Goal: Book appointment/travel/reservation

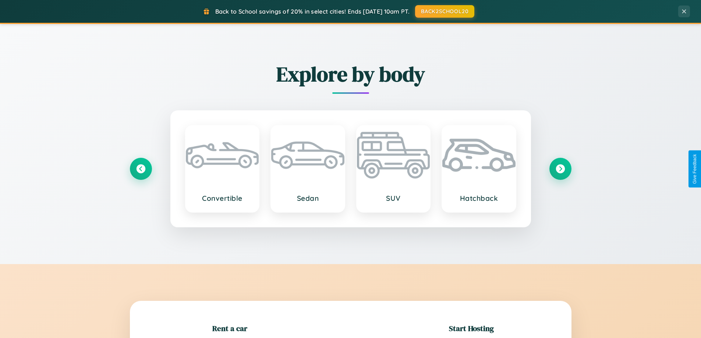
scroll to position [159, 0]
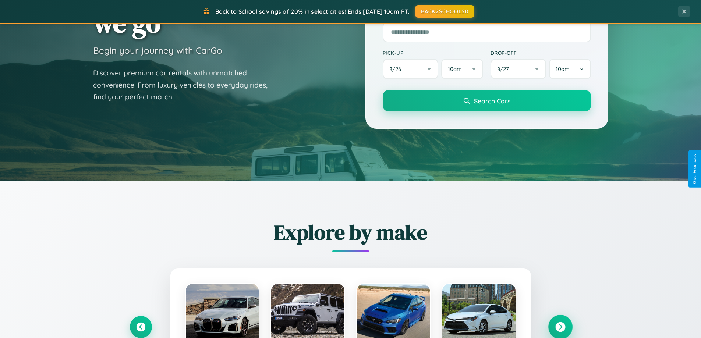
click at [560, 327] on icon at bounding box center [561, 328] width 10 height 10
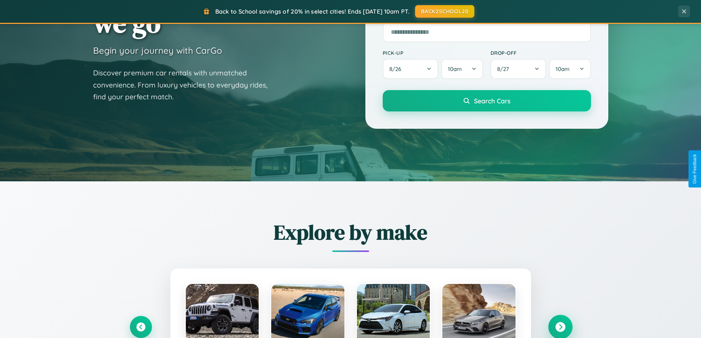
click at [560, 327] on icon at bounding box center [561, 328] width 10 height 10
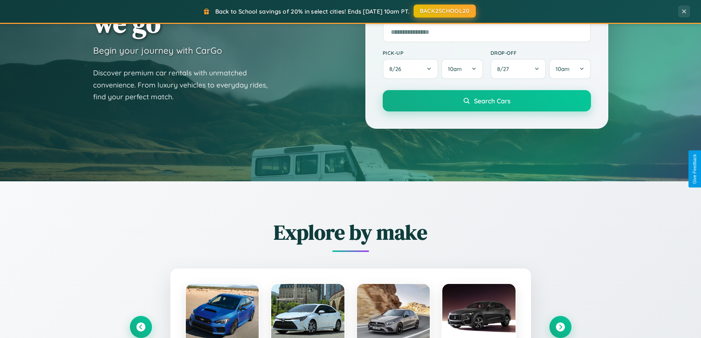
click at [444, 11] on button "BACK2SCHOOL20" at bounding box center [445, 10] width 62 height 13
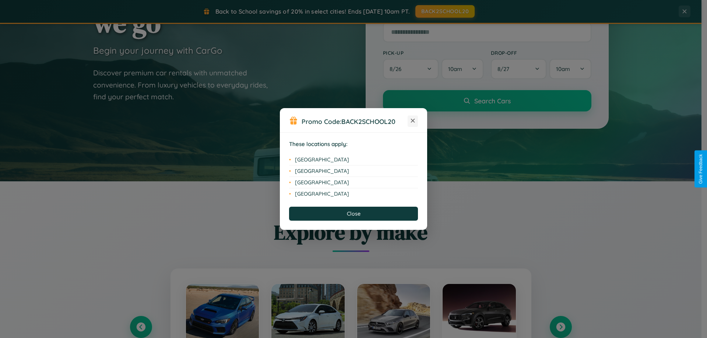
click at [413, 121] on icon at bounding box center [413, 121] width 4 height 4
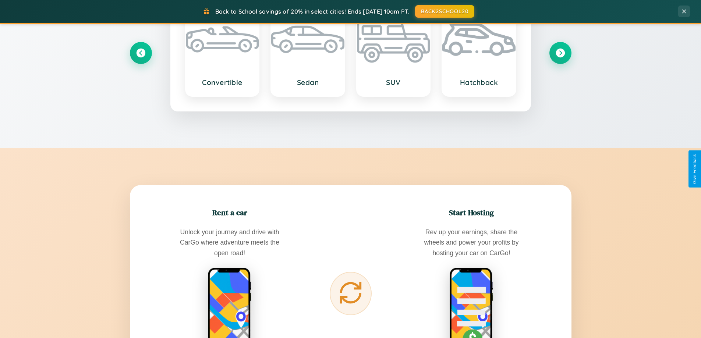
scroll to position [1183, 0]
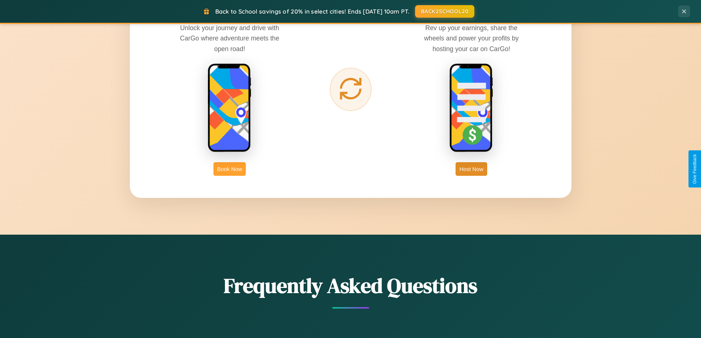
click at [230, 169] on button "Book Now" at bounding box center [230, 169] width 32 height 14
